Goal: Information Seeking & Learning: Learn about a topic

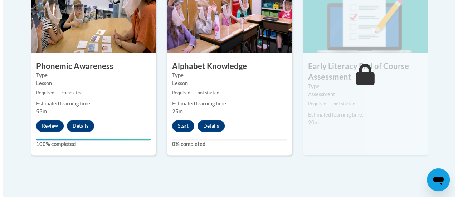
scroll to position [456, 0]
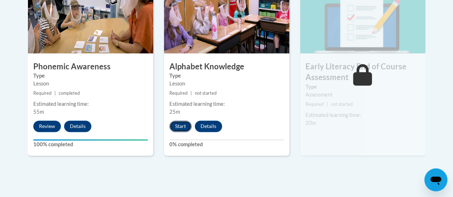
click at [179, 126] on button "Start" at bounding box center [180, 126] width 22 height 11
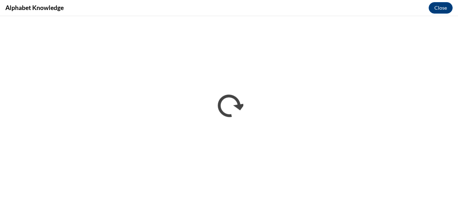
scroll to position [0, 0]
